Goal: Task Accomplishment & Management: Manage account settings

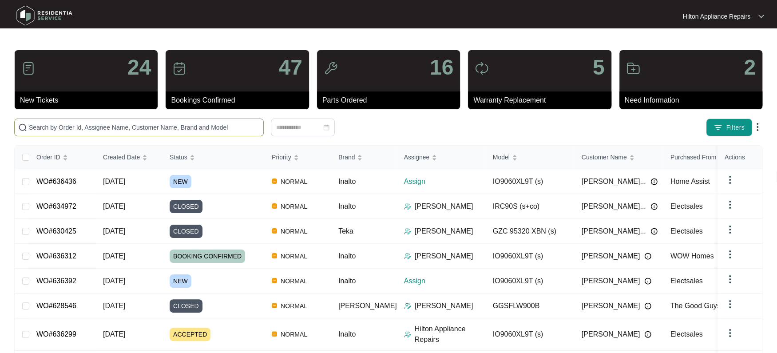
click at [36, 126] on input "text" at bounding box center [144, 127] width 231 height 10
paste input "636392"
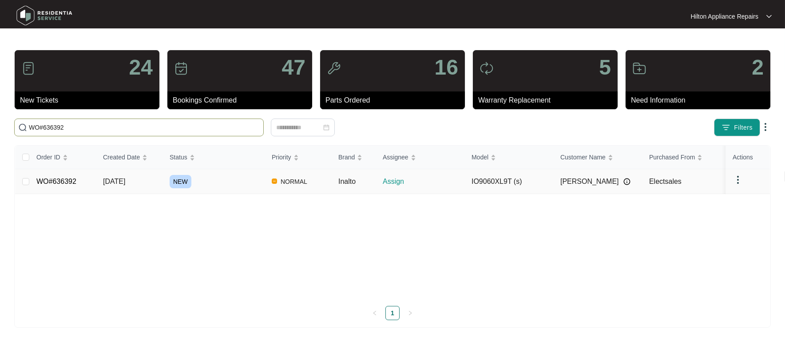
type input "WO#636392"
click at [122, 181] on span "[DATE]" at bounding box center [114, 182] width 22 height 8
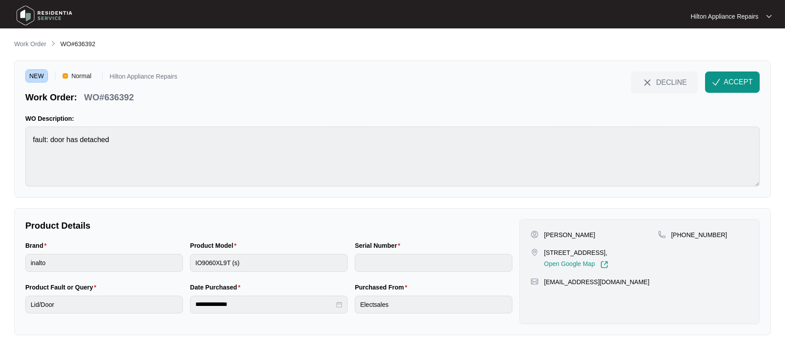
drag, startPoint x: 641, startPoint y: 251, endPoint x: 612, endPoint y: 249, distance: 28.5
click at [608, 249] on p "[STREET_ADDRESS]," at bounding box center [576, 252] width 64 height 9
copy p "Coodanup"
click at [731, 81] on span "ACCEPT" at bounding box center [737, 82] width 29 height 11
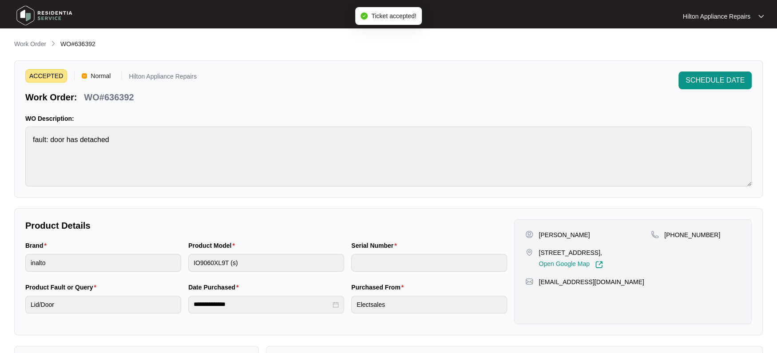
click at [657, 281] on div "[PERSON_NAME] [STREET_ADDRESS], Open Google Map [PHONE_NUMBER] [EMAIL_ADDRESS][…" at bounding box center [632, 271] width 237 height 105
drag, startPoint x: 635, startPoint y: 252, endPoint x: 537, endPoint y: 250, distance: 98.1
click at [537, 250] on div "[STREET_ADDRESS], Open Google Map" at bounding box center [588, 258] width 126 height 20
copy p "[STREET_ADDRESS]"
drag, startPoint x: 706, startPoint y: 235, endPoint x: 674, endPoint y: 237, distance: 32.5
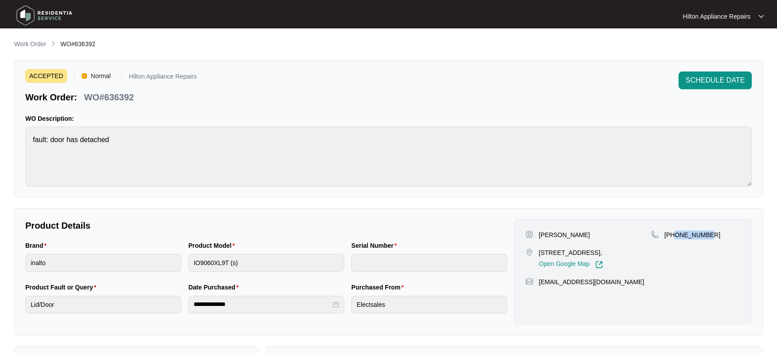
click at [674, 237] on div "[PHONE_NUMBER]" at bounding box center [696, 234] width 90 height 9
copy p "455145663"
drag, startPoint x: 615, startPoint y: 291, endPoint x: 537, endPoint y: 292, distance: 78.6
click at [537, 286] on div "[EMAIL_ADDRESS][DOMAIN_NAME]" at bounding box center [632, 281] width 215 height 9
copy p "[EMAIL_ADDRESS][DOMAIN_NAME]"
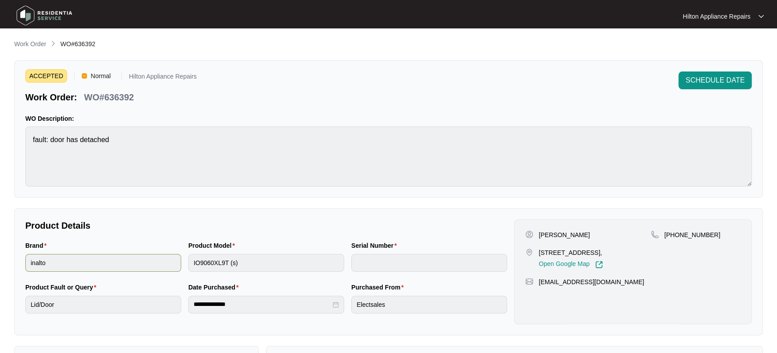
click at [134, 265] on div "Brand inalto Product Model IO9060XL9T (s) Serial Number" at bounding box center [266, 262] width 489 height 42
drag, startPoint x: 136, startPoint y: 98, endPoint x: 84, endPoint y: 98, distance: 51.9
click at [84, 98] on div "Work Order: WO#636392" at bounding box center [110, 96] width 171 height 16
copy p "WO#636392"
click at [734, 77] on span "SCHEDULE DATE" at bounding box center [714, 80] width 59 height 11
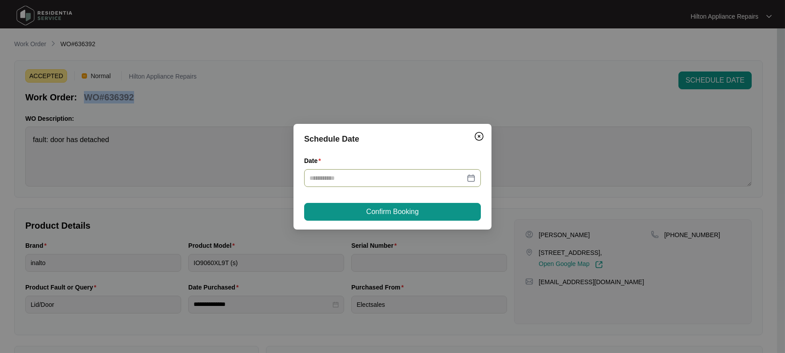
click at [472, 174] on div at bounding box center [392, 178] width 166 height 10
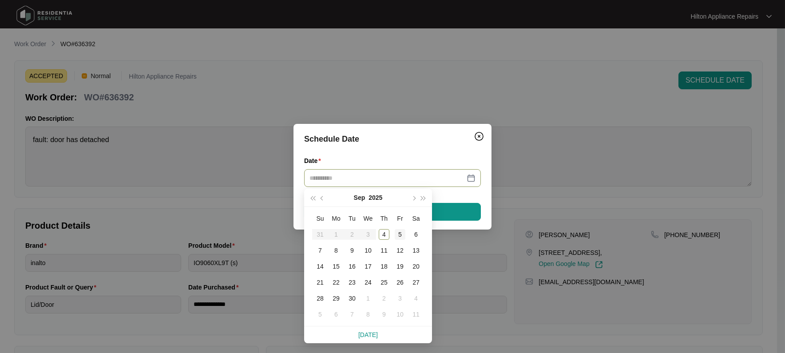
click at [399, 233] on div "5" at bounding box center [399, 234] width 11 height 11
type input "**********"
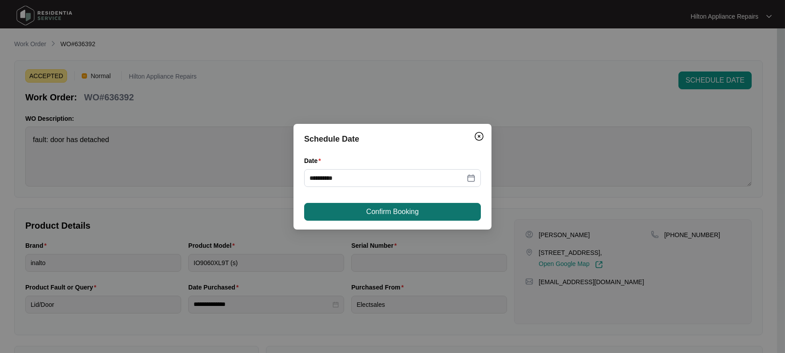
click at [410, 210] on span "Confirm Booking" at bounding box center [392, 211] width 52 height 11
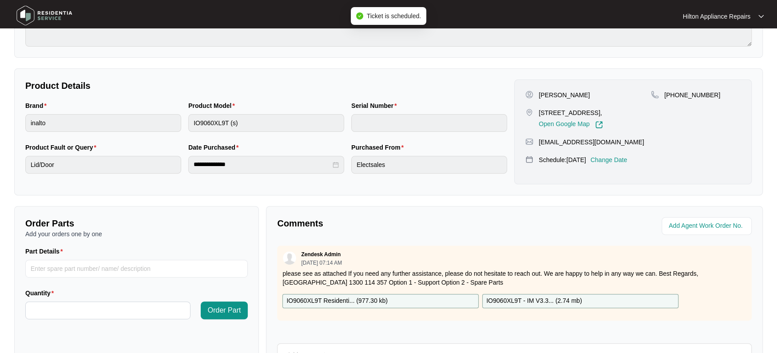
scroll to position [166, 0]
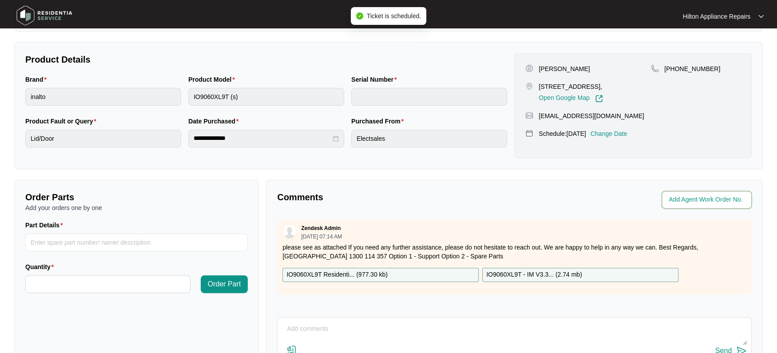
click at [689, 199] on input "string" at bounding box center [707, 199] width 78 height 11
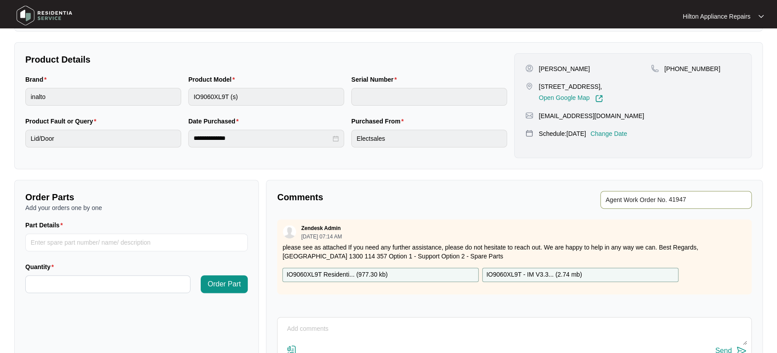
type input "41947"
click at [448, 200] on p "Comments" at bounding box center [392, 197] width 231 height 12
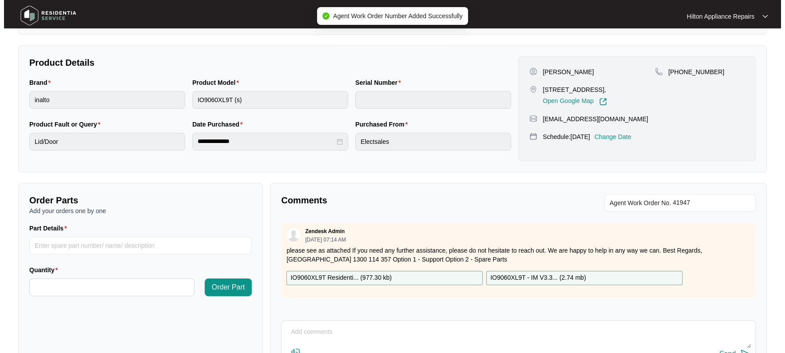
scroll to position [0, 0]
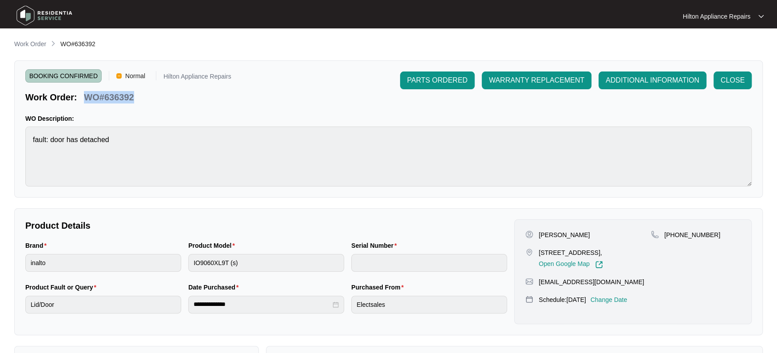
drag, startPoint x: 111, startPoint y: 99, endPoint x: 84, endPoint y: 93, distance: 28.2
click at [84, 93] on div "Work Order: WO#636392" at bounding box center [128, 96] width 206 height 16
copy p "WO#636392"
click at [22, 41] on p "Work Order" at bounding box center [30, 43] width 32 height 9
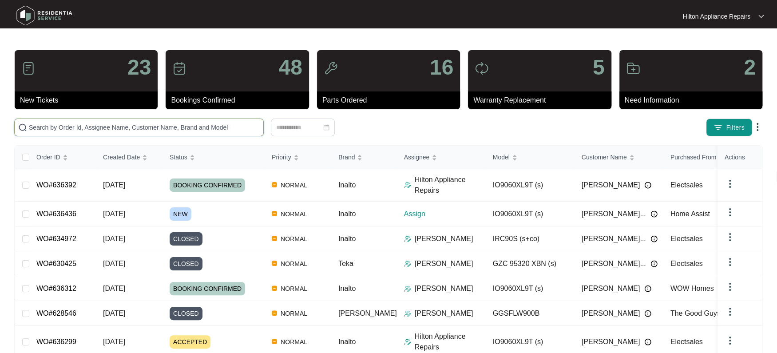
click at [47, 129] on input "text" at bounding box center [144, 127] width 231 height 10
paste input "WO#636392"
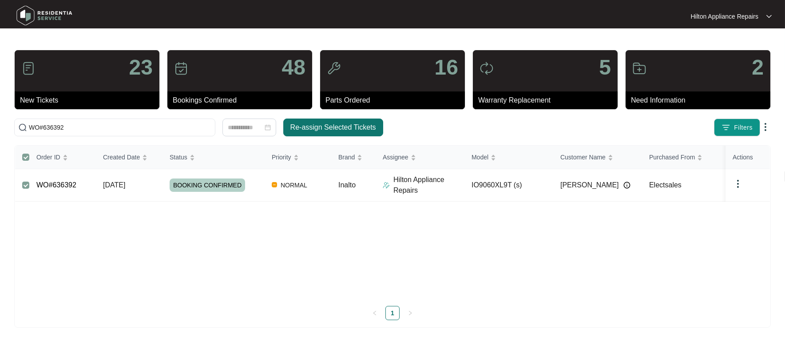
click at [334, 125] on span "Re-assign Selected Tickets" at bounding box center [333, 127] width 86 height 11
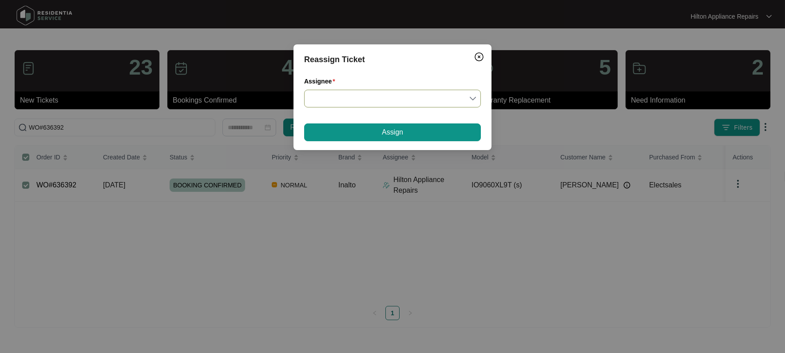
click at [473, 99] on input "Assignee" at bounding box center [392, 98] width 166 height 17
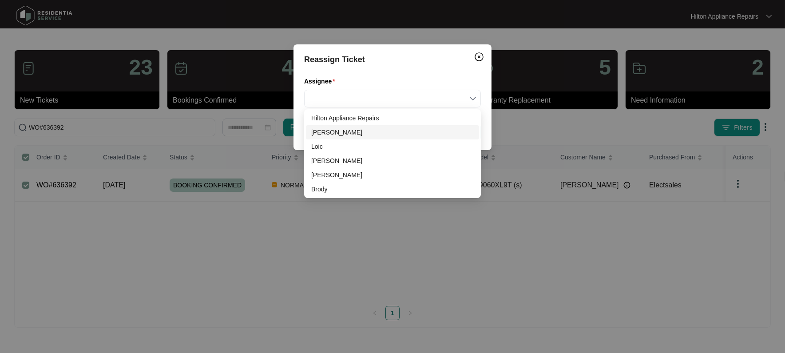
click at [339, 131] on div "[PERSON_NAME]" at bounding box center [392, 132] width 162 height 10
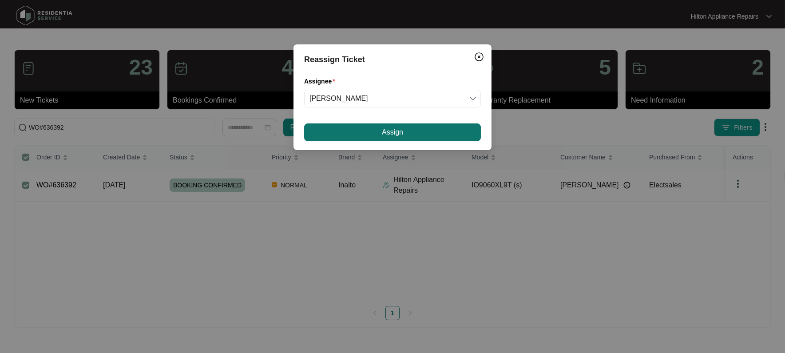
click at [357, 127] on button "Assign" at bounding box center [392, 132] width 177 height 18
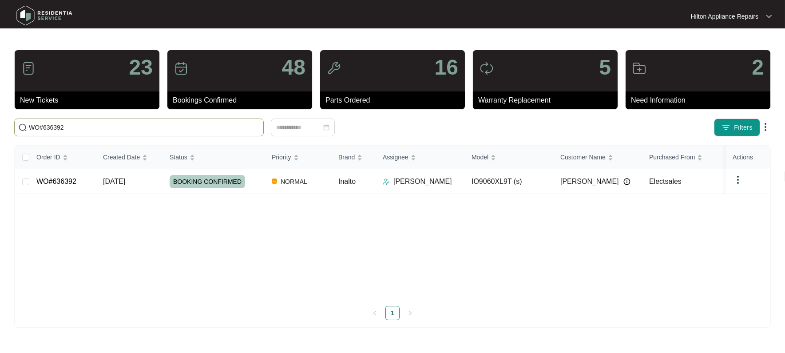
drag, startPoint x: 66, startPoint y: 127, endPoint x: 8, endPoint y: 130, distance: 58.2
click at [8, 130] on main "23 New Tickets 48 Bookings Confirmed 16 Parts Ordered 5 Warranty Replacement 2 …" at bounding box center [392, 176] width 785 height 353
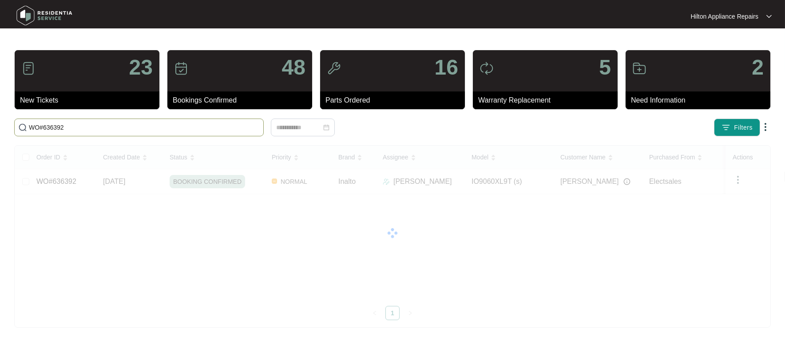
paste input "636436"
drag, startPoint x: 63, startPoint y: 130, endPoint x: -24, endPoint y: 135, distance: 87.2
click at [0, 135] on html "Hilton Appliance Repairs Hilton App... 23 New Tickets 48 Bookings Confirmed 16 …" at bounding box center [392, 176] width 785 height 353
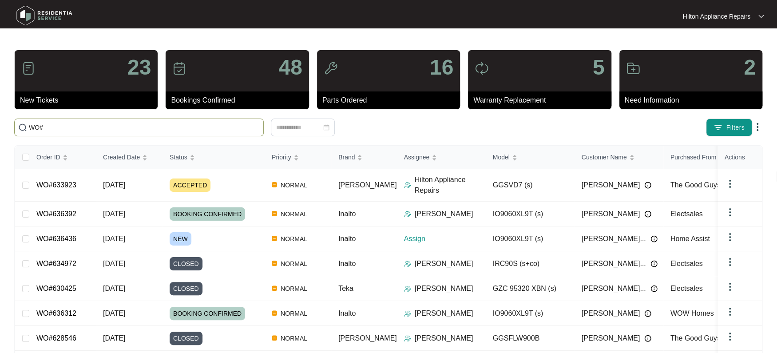
paste input "636436"
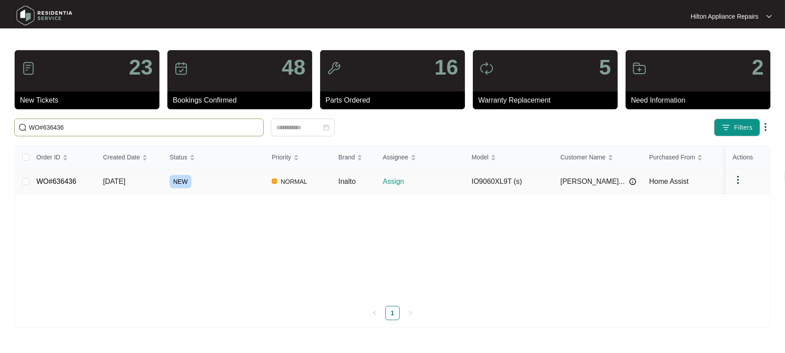
type input "WO#636436"
click at [113, 180] on span "[DATE]" at bounding box center [114, 182] width 22 height 8
